Goal: Transaction & Acquisition: Purchase product/service

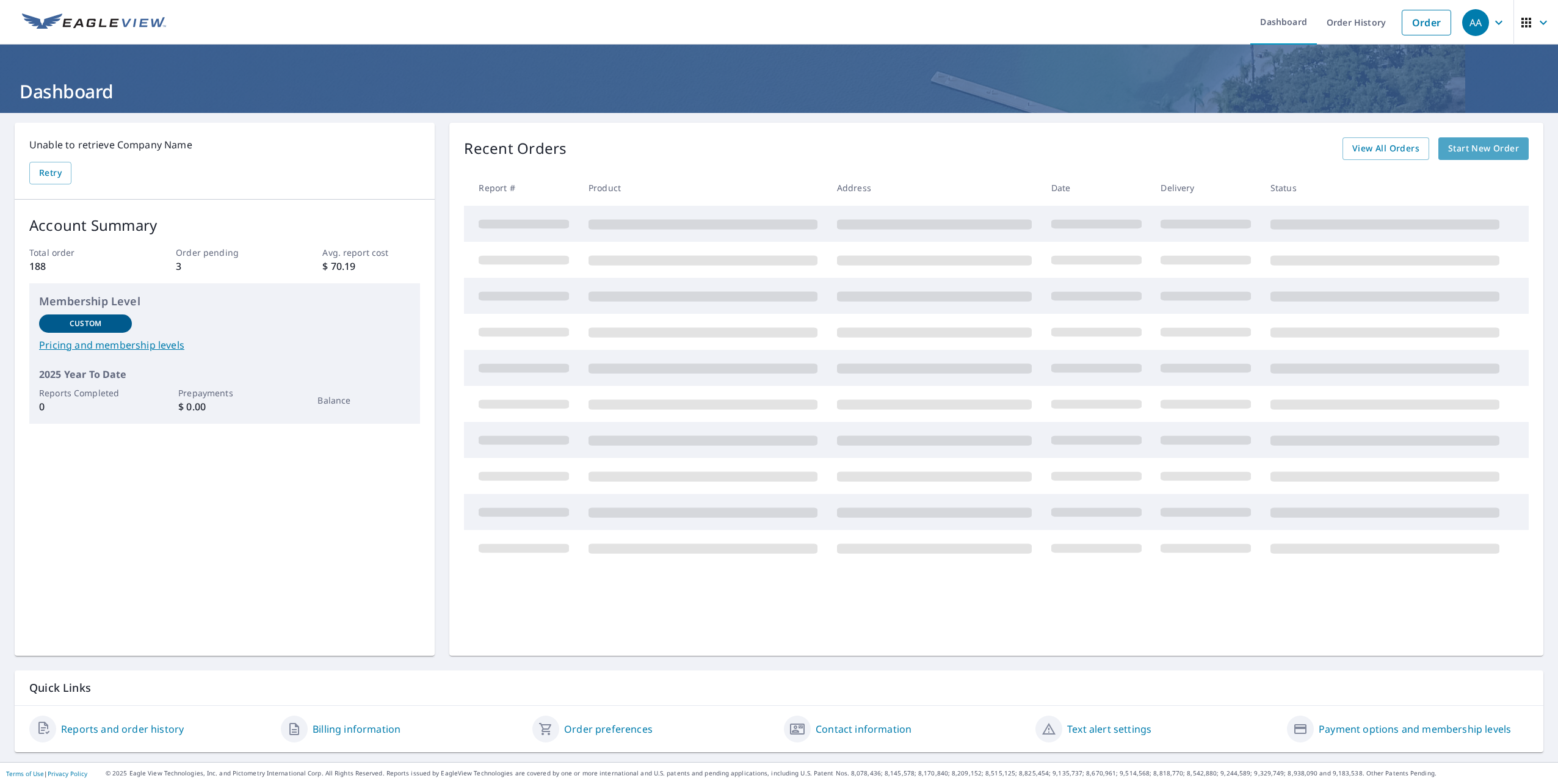
click at [1487, 148] on span "Start New Order" at bounding box center [1483, 148] width 71 height 15
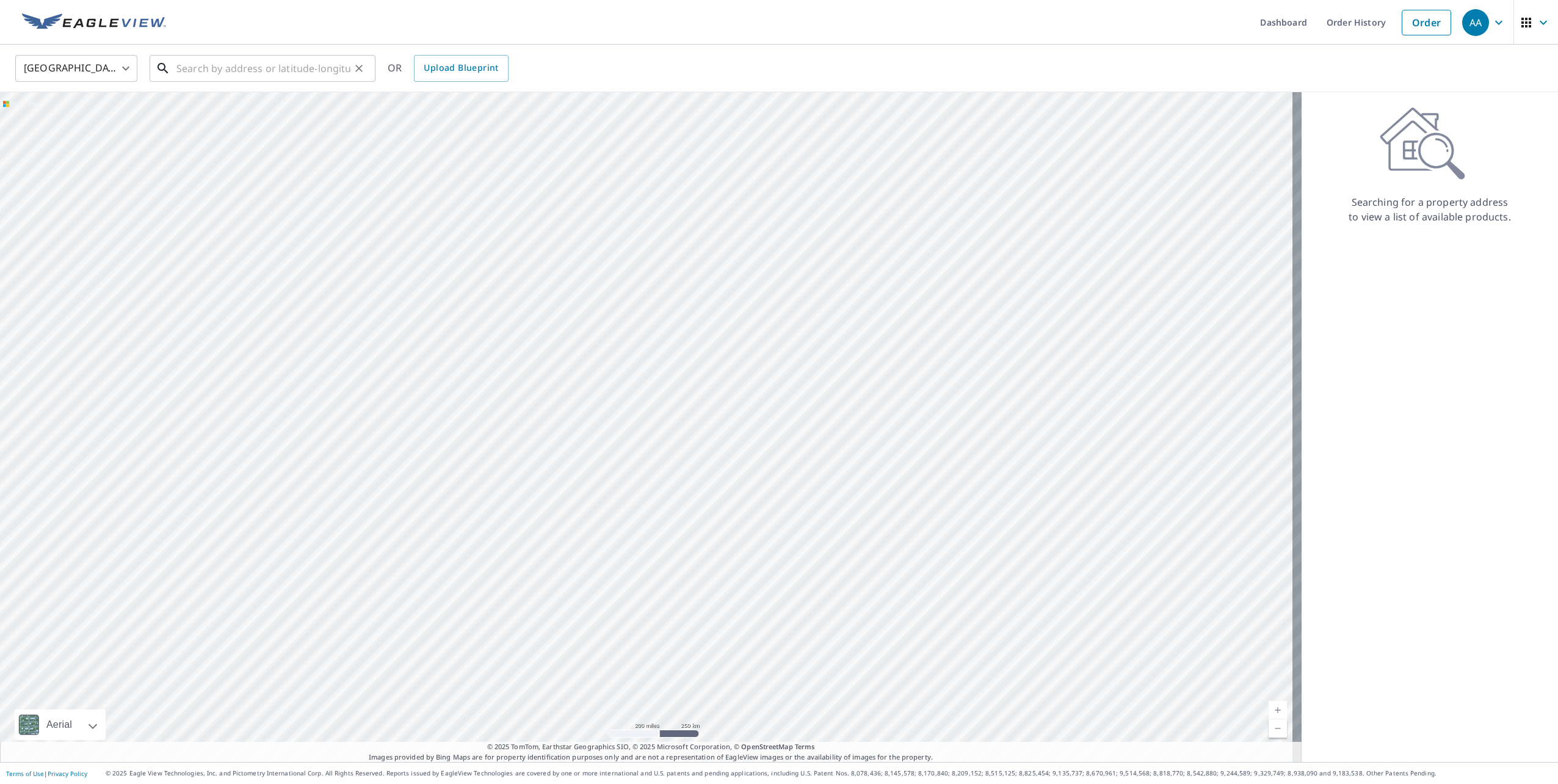
click at [217, 58] on input "text" at bounding box center [263, 68] width 174 height 34
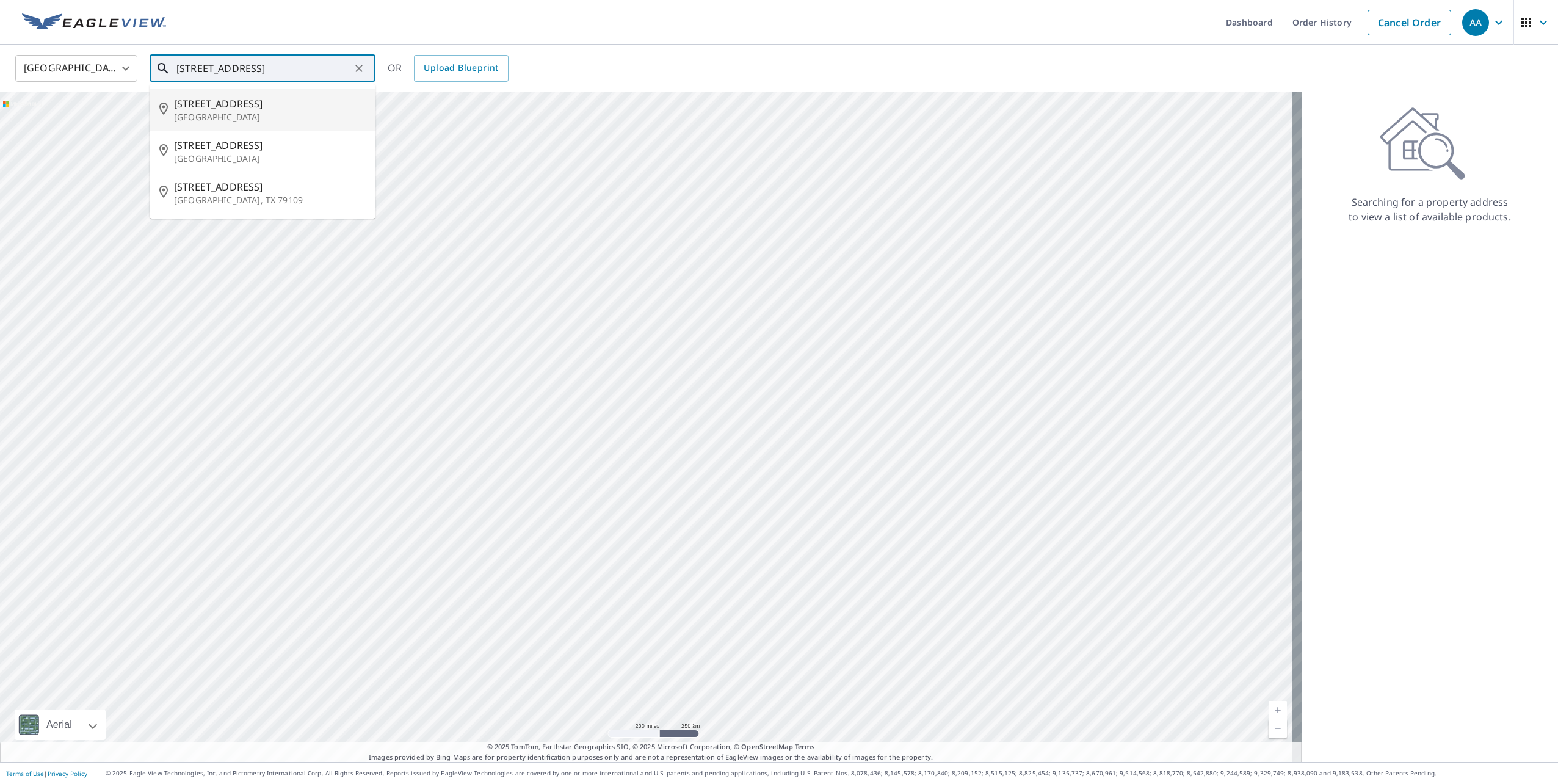
click at [218, 70] on input "[STREET_ADDRESS]" at bounding box center [263, 68] width 174 height 34
click at [230, 107] on span "[STREET_ADDRESS]" at bounding box center [270, 104] width 192 height 15
type input "[STREET_ADDRESS][PERSON_NAME]"
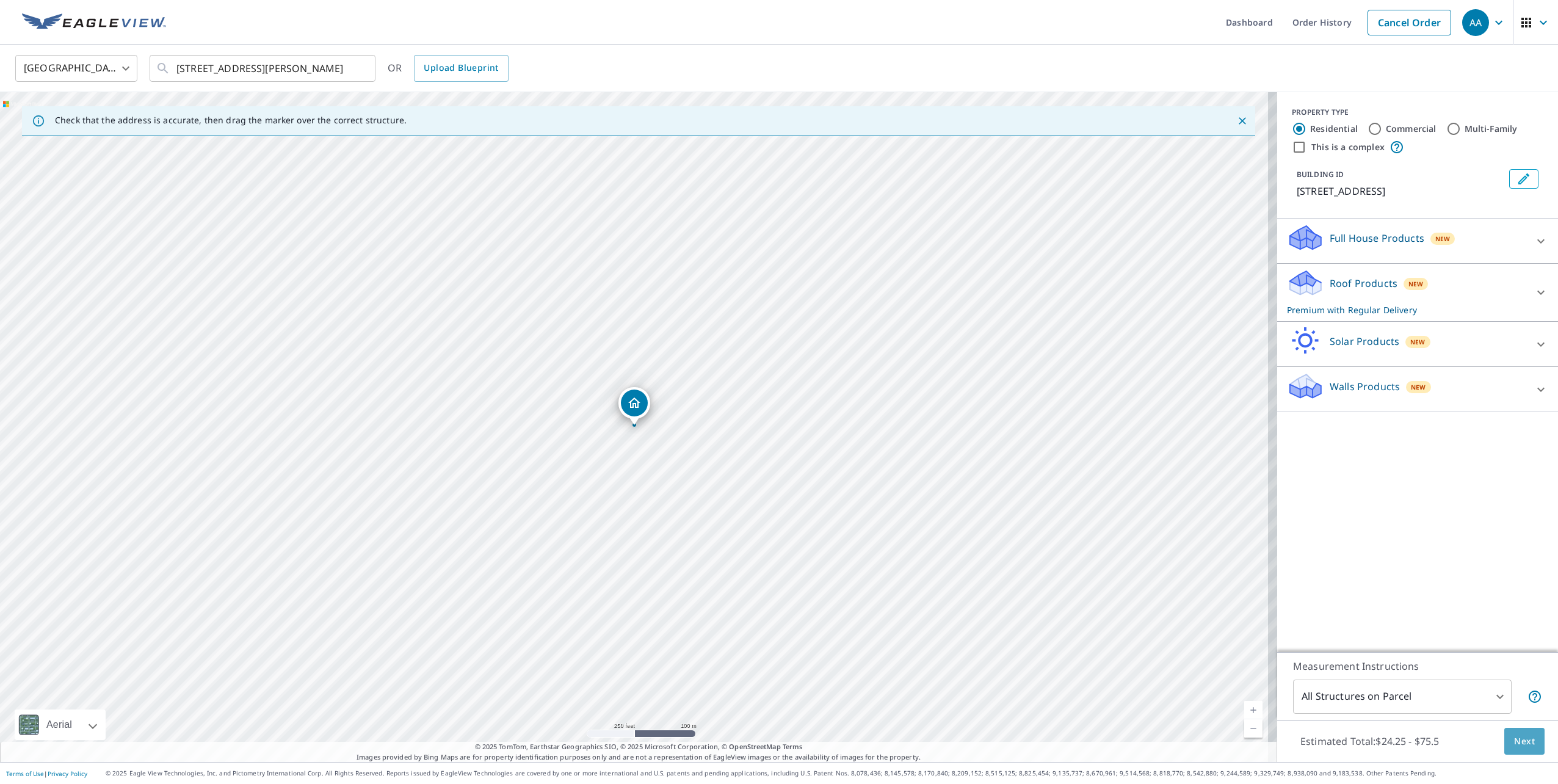
click at [1530, 746] on button "Next" at bounding box center [1525, 741] width 41 height 27
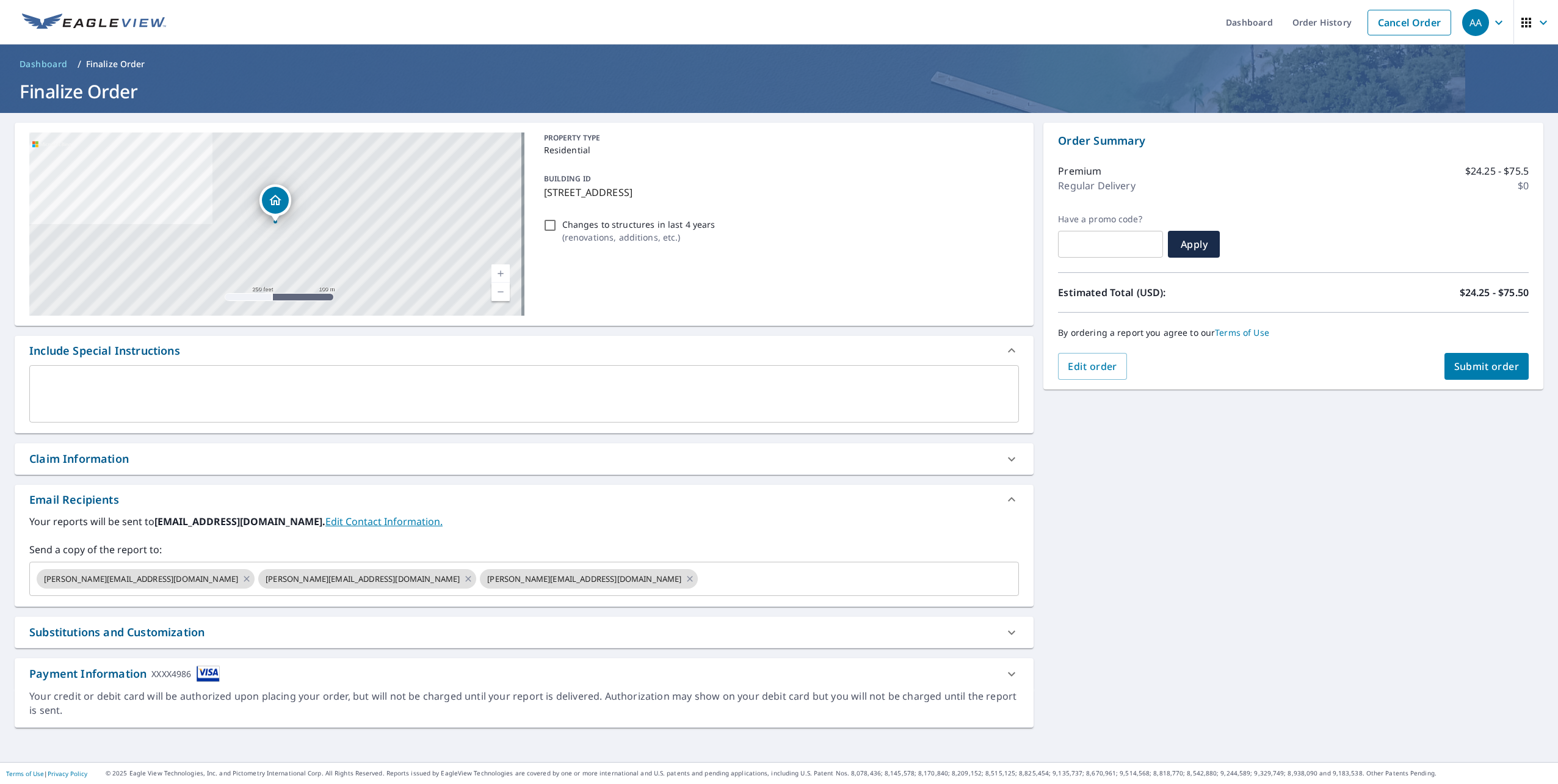
drag, startPoint x: 1462, startPoint y: 372, endPoint x: 1475, endPoint y: 384, distance: 17.7
click at [1474, 384] on div "Order Summary Premium $24.25 - $75.5 Regular Delivery $0 Have a promo code? ​ A…" at bounding box center [1293, 255] width 500 height 267
click at [1470, 363] on span "Submit order" at bounding box center [1487, 366] width 65 height 13
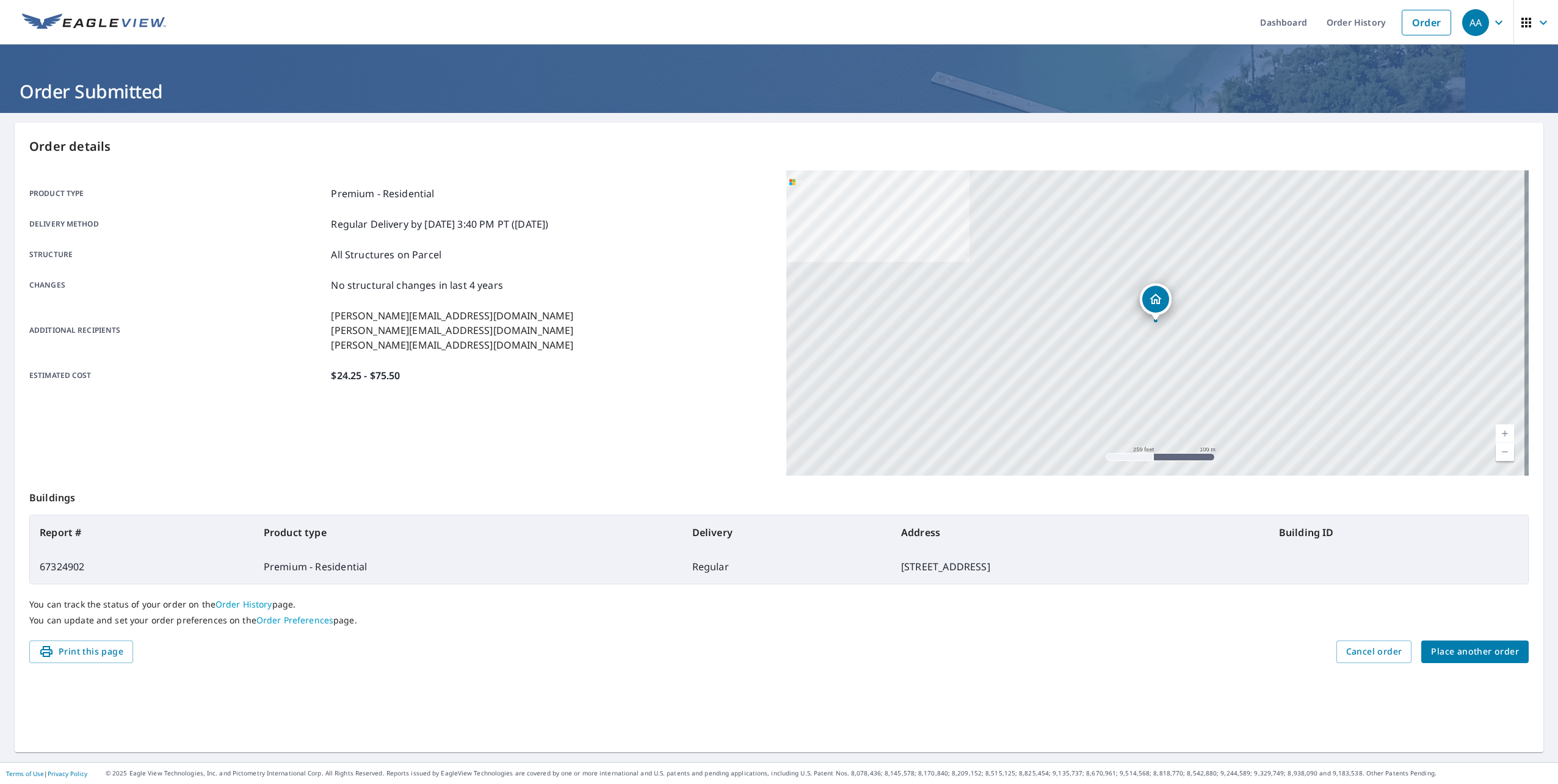
click at [435, 397] on div "Product type Premium - Residential Delivery method Regular Delivery by [DATE] 3…" at bounding box center [401, 284] width 742 height 228
